Goal: Download file/media: Download file/media

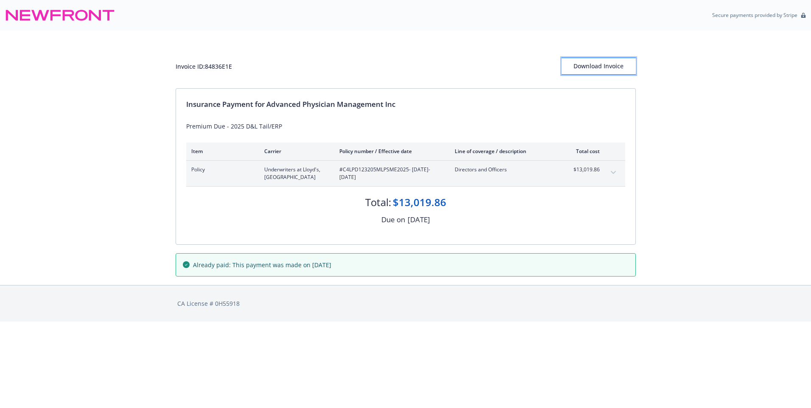
click at [596, 66] on div "Download Invoice" at bounding box center [599, 66] width 74 height 16
click at [587, 64] on div "Download Invoice" at bounding box center [599, 66] width 74 height 16
